Goal: Information Seeking & Learning: Learn about a topic

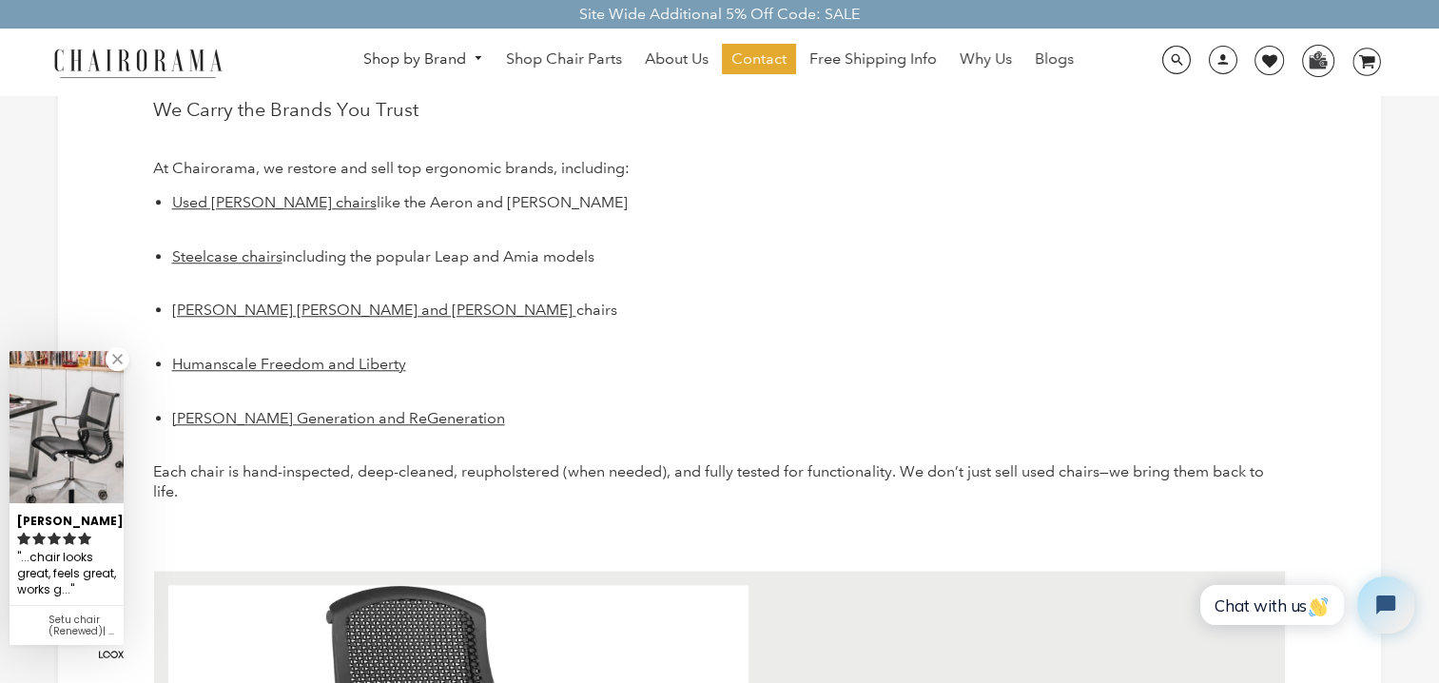
scroll to position [1616, 0]
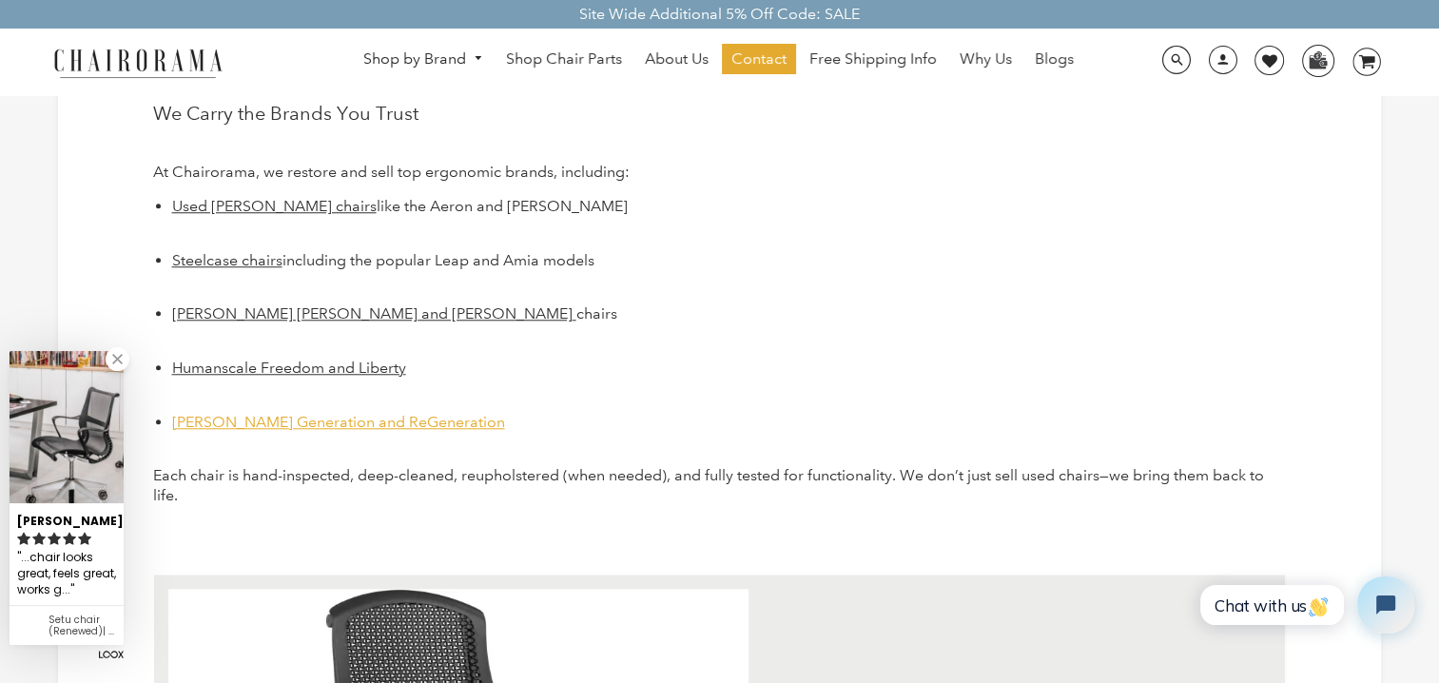
click at [353, 413] on span "[PERSON_NAME] Generation and ReGeneration" at bounding box center [338, 422] width 333 height 18
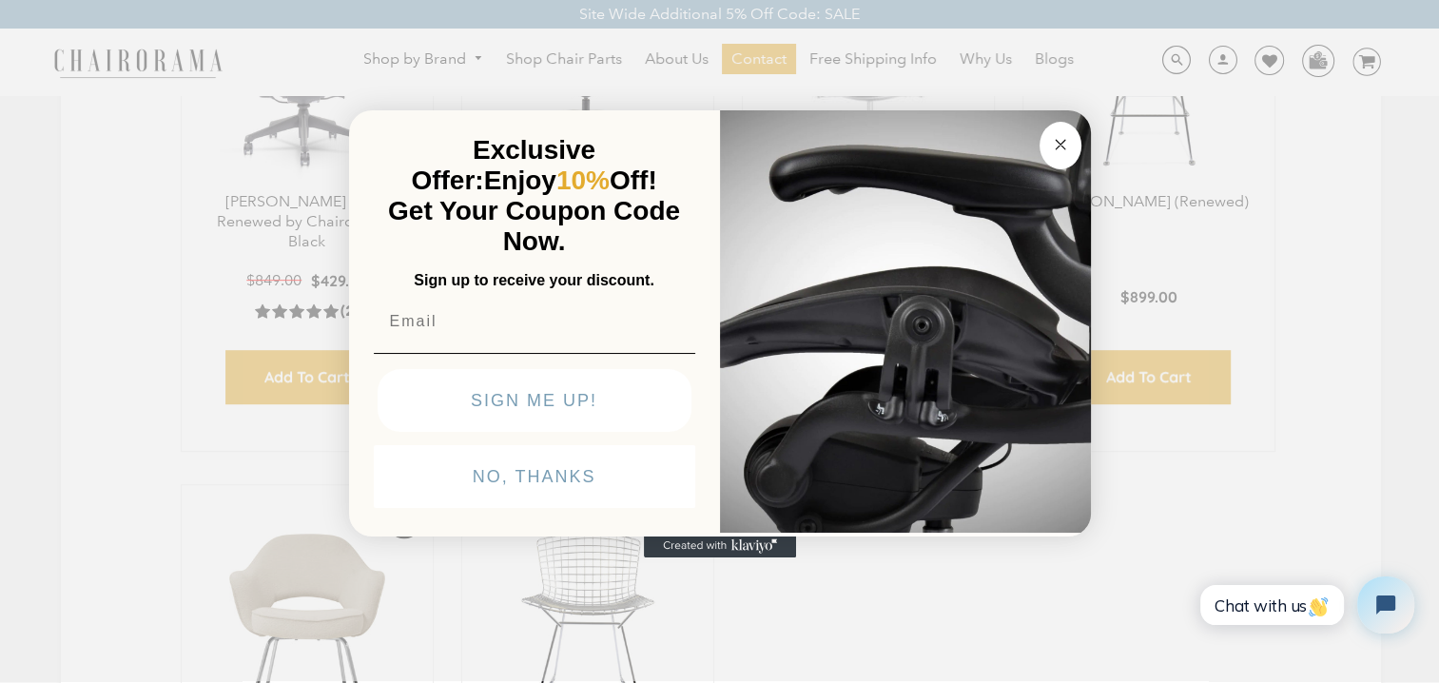
scroll to position [666, 0]
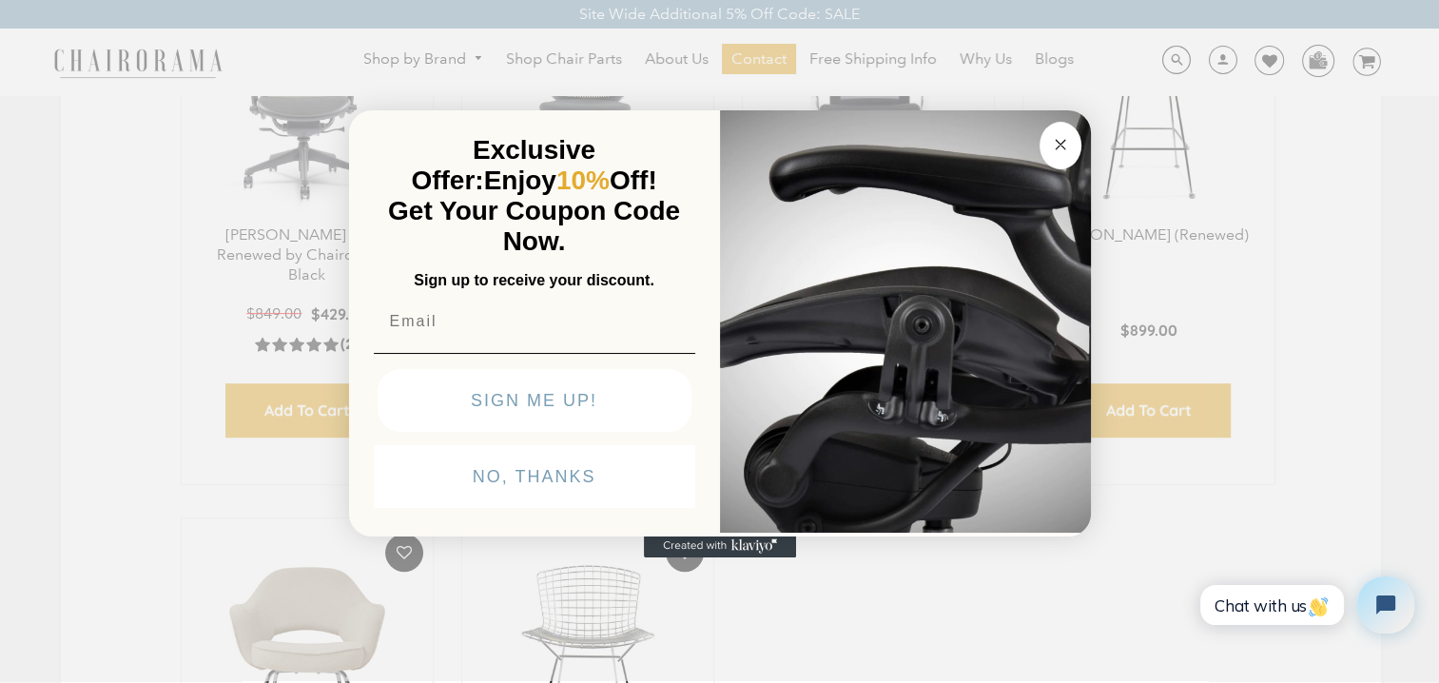
click at [1055, 140] on icon "Close dialog" at bounding box center [1060, 145] width 10 height 10
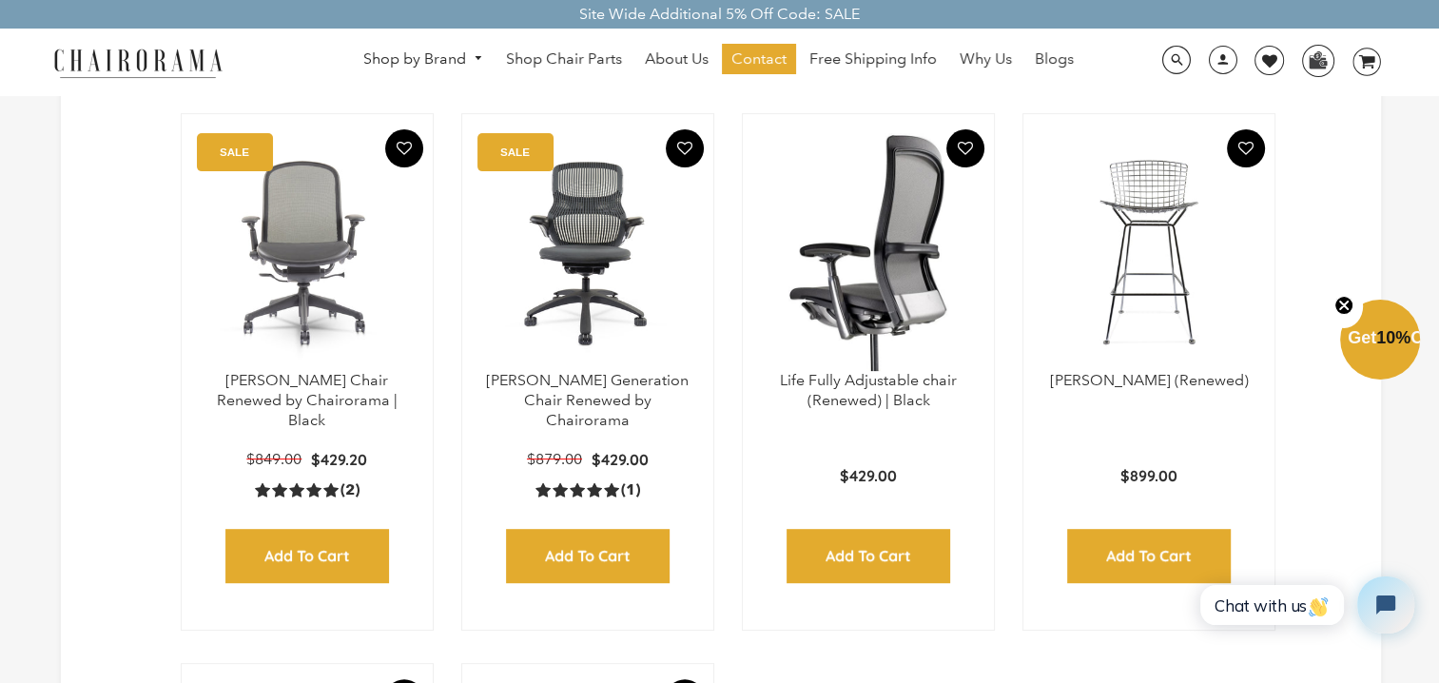
scroll to position [475, 0]
